Goal: Use online tool/utility: Utilize a website feature to perform a specific function

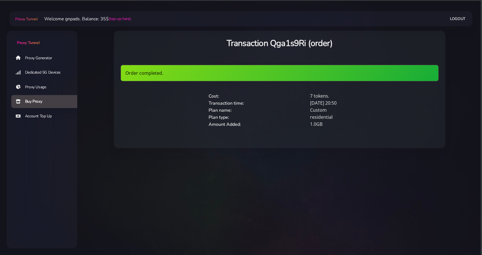
click at [32, 58] on link "Proxy Generator" at bounding box center [46, 57] width 71 height 13
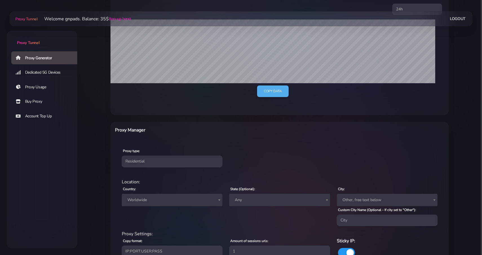
scroll to position [162, 0]
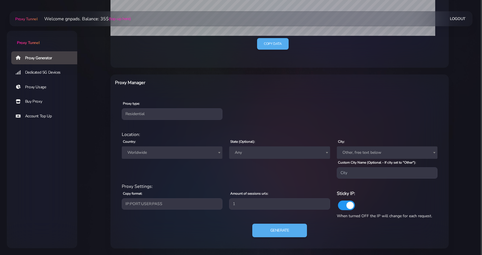
click at [194, 154] on span "Worldwide" at bounding box center [172, 153] width 94 height 8
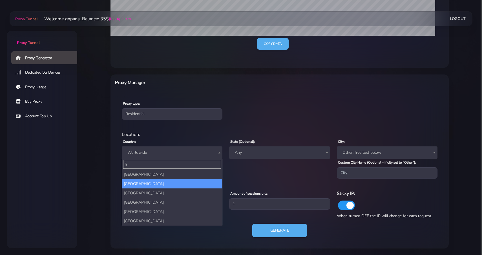
type input "fr"
select select "FR"
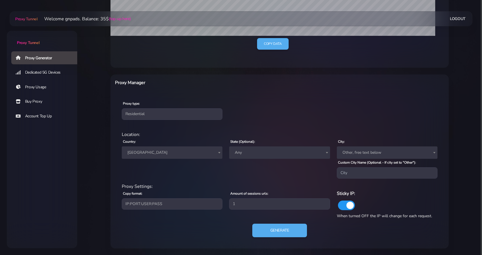
click at [272, 241] on div "Generate" at bounding box center [279, 233] width 323 height 18
click at [280, 231] on button "Generate" at bounding box center [280, 231] width 56 height 14
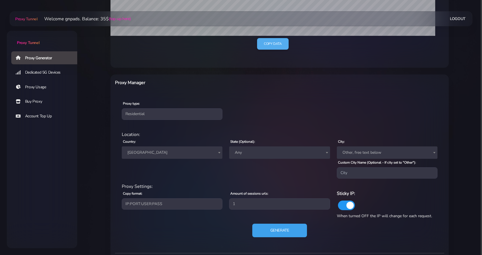
scroll to position [239, 0]
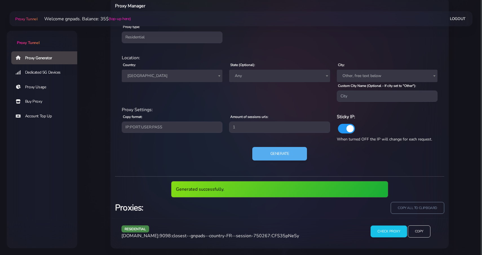
click at [400, 233] on input "Check Proxy" at bounding box center [389, 231] width 36 height 12
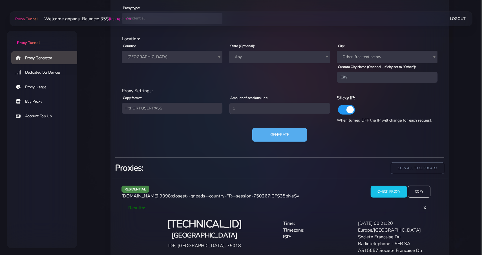
scroll to position [276, 0]
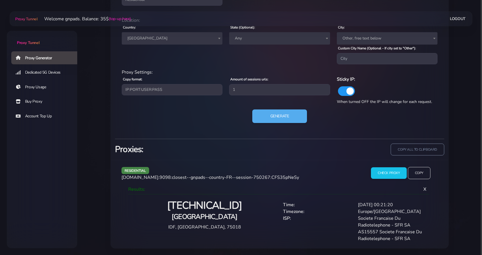
click at [419, 180] on div "Check Proxy Copy" at bounding box center [401, 175] width 81 height 17
click at [423, 172] on input "Copy" at bounding box center [419, 173] width 23 height 12
